Goal: Find contact information: Find contact information

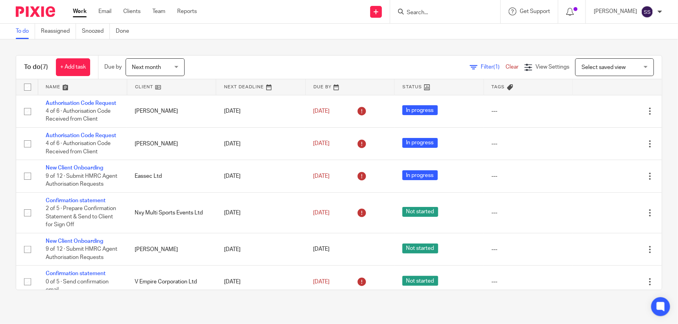
click at [472, 8] on form at bounding box center [448, 12] width 84 height 10
click at [444, 9] on input "Search" at bounding box center [441, 12] width 71 height 7
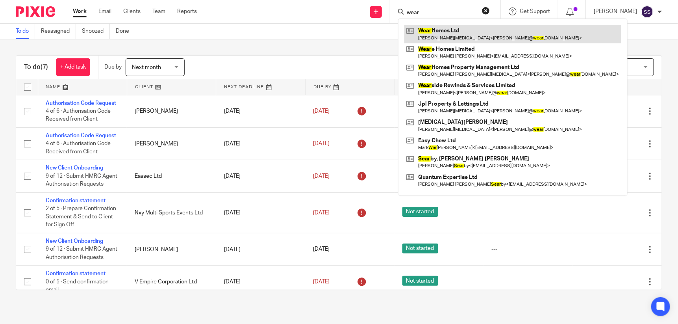
type input "wear"
click at [442, 31] on link at bounding box center [512, 34] width 217 height 18
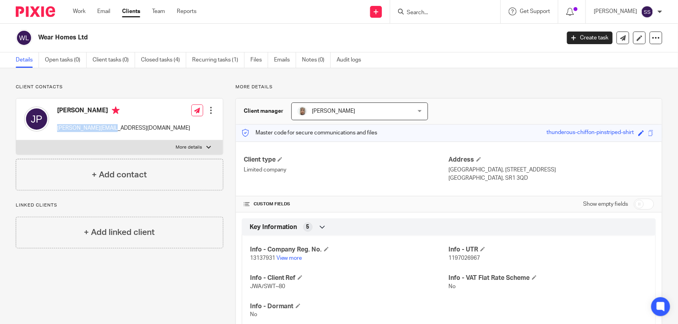
drag, startPoint x: 55, startPoint y: 127, endPoint x: 127, endPoint y: 130, distance: 72.1
click at [127, 130] on div "[PERSON_NAME] [PERSON_NAME][EMAIL_ADDRESS][DOMAIN_NAME] Edit contact Create cli…" at bounding box center [119, 119] width 207 height 42
drag, startPoint x: 127, startPoint y: 130, endPoint x: 102, endPoint y: 128, distance: 24.9
copy p "[PERSON_NAME][EMAIL_ADDRESS][DOMAIN_NAME]"
